Goal: Information Seeking & Learning: Find specific fact

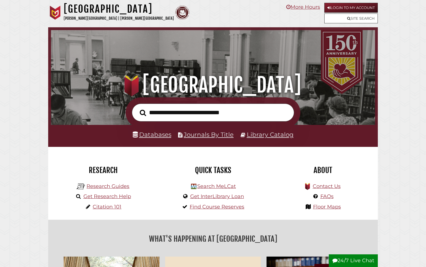
scroll to position [107, 321]
click at [188, 117] on input "text" at bounding box center [213, 113] width 162 height 18
click at [124, 96] on h1 ".heklogo-cls-1 { fill: url(#linear-gradient); } .heklogo-cls-1, .heklogo-cls-2,…" at bounding box center [212, 85] width 311 height 25
click at [174, 111] on input "text" at bounding box center [213, 113] width 162 height 18
click at [178, 111] on input "text" at bounding box center [213, 113] width 162 height 18
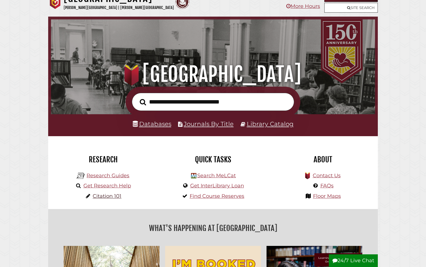
scroll to position [7, 0]
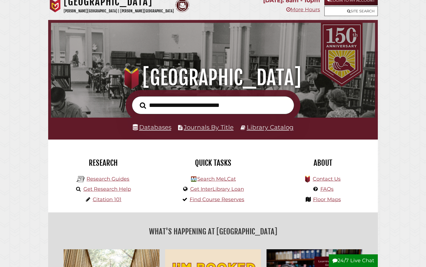
click at [180, 105] on input "text" at bounding box center [213, 105] width 162 height 18
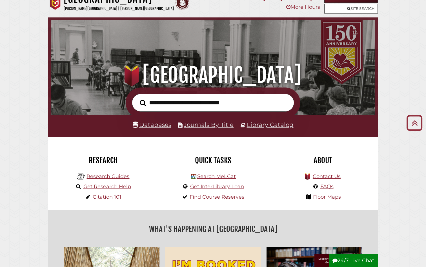
scroll to position [0, 0]
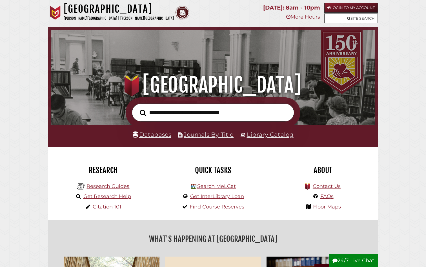
click at [164, 115] on input "text" at bounding box center [213, 113] width 162 height 18
click at [161, 115] on input "text" at bounding box center [213, 113] width 162 height 18
click at [91, 117] on div at bounding box center [212, 112] width 329 height 31
click at [178, 104] on input "text" at bounding box center [213, 113] width 162 height 18
click at [167, 120] on input "text" at bounding box center [213, 113] width 162 height 18
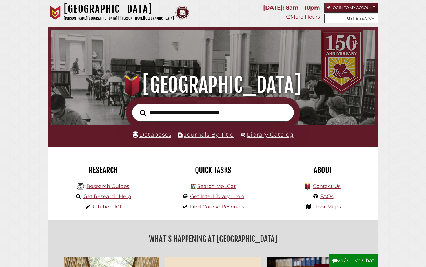
click at [167, 102] on form at bounding box center [213, 112] width 175 height 31
click at [189, 111] on input "text" at bounding box center [213, 113] width 162 height 18
click at [189, 110] on input "text" at bounding box center [213, 113] width 162 height 18
click at [166, 62] on div ".heklogo-cls-1 { fill: url(#linear-gradient); } .heklogo-cls-1, .heklogo-cls-2,…" at bounding box center [212, 62] width 329 height 70
click at [235, 114] on input "text" at bounding box center [213, 113] width 162 height 18
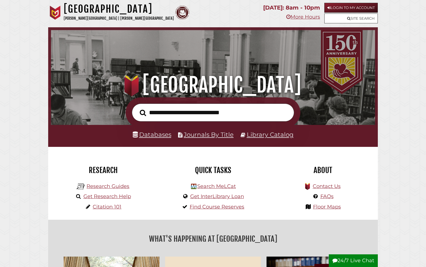
click at [236, 114] on input "text" at bounding box center [213, 113] width 162 height 18
type input "**********"
click at [137, 108] on button "Search" at bounding box center [143, 113] width 12 height 10
